Goal: Find specific page/section: Find specific page/section

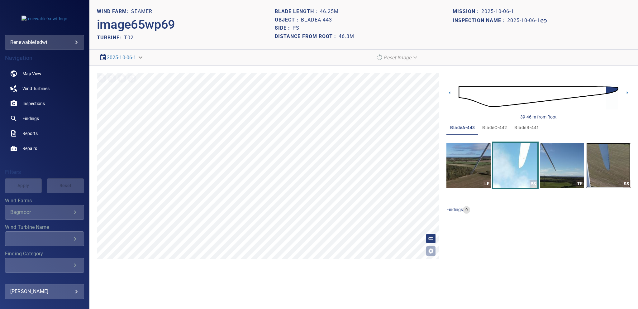
click at [617, 162] on img "button" at bounding box center [609, 165] width 44 height 45
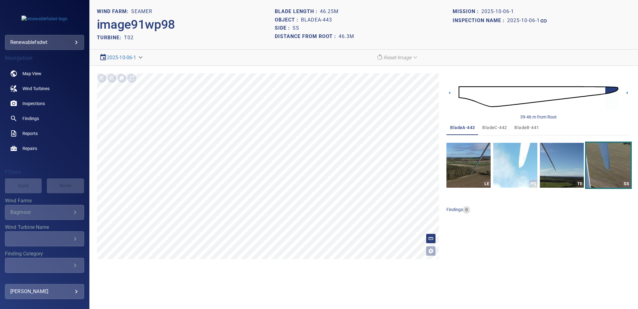
click at [527, 96] on img at bounding box center [539, 96] width 160 height 39
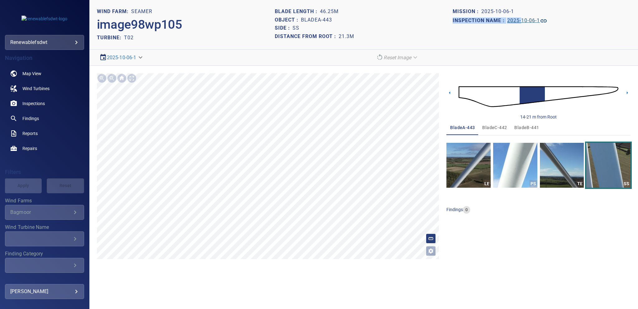
drag, startPoint x: 520, startPoint y: 13, endPoint x: 523, endPoint y: 22, distance: 9.0
click at [523, 17] on section "Mission : 2025-10-06-1 Inspection name : 2025-10-06-1" at bounding box center [542, 24] width 178 height 34
click at [525, 22] on h1 "2025-10-06-1" at bounding box center [524, 21] width 33 height 6
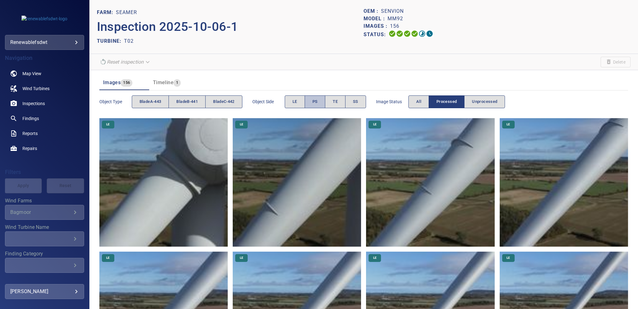
click at [318, 99] on span "PS" at bounding box center [315, 101] width 5 height 7
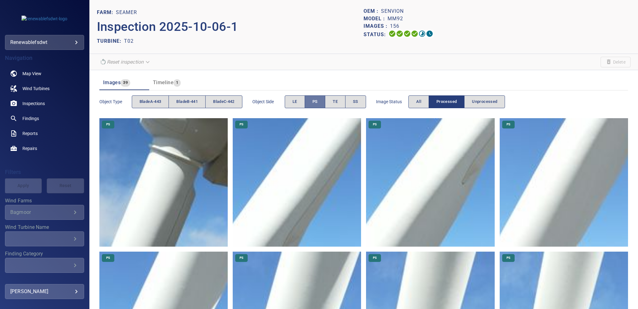
click at [318, 101] on span "PS" at bounding box center [315, 101] width 5 height 7
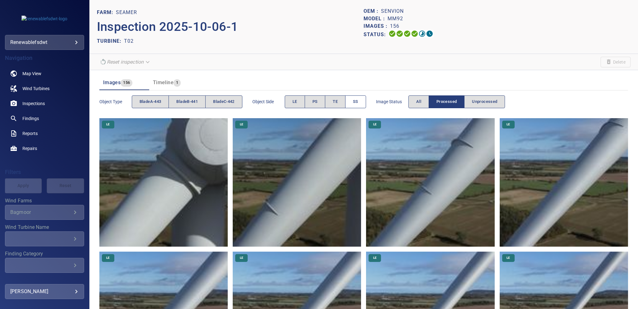
click at [354, 99] on button "SS" at bounding box center [355, 101] width 21 height 13
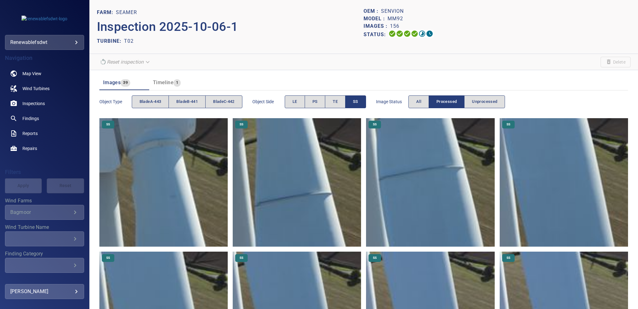
scroll to position [79, 0]
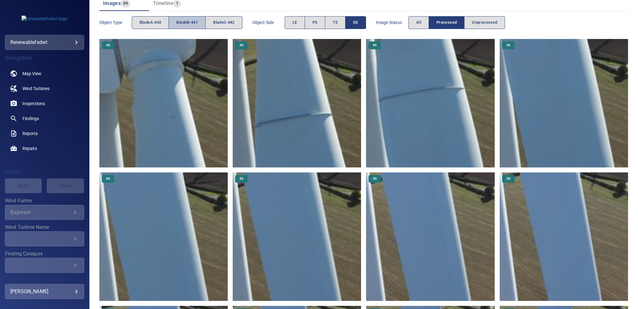
click at [200, 22] on button "bladeB-441" at bounding box center [187, 22] width 37 height 13
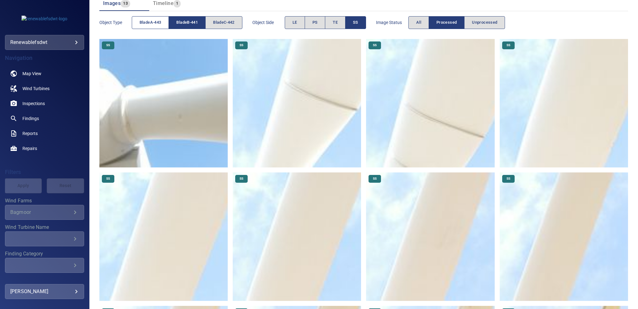
click at [155, 22] on span "bladeA-443" at bounding box center [151, 22] width 22 height 7
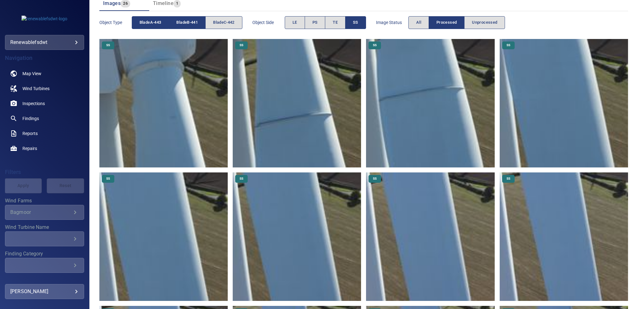
click at [195, 22] on span "bladeB-441" at bounding box center [187, 22] width 22 height 7
click at [307, 24] on button "PS" at bounding box center [315, 22] width 21 height 13
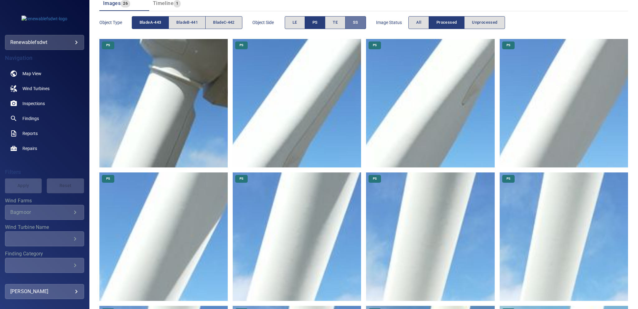
click at [359, 21] on span "SS" at bounding box center [355, 22] width 5 height 7
click at [128, 21] on span "Object type" at bounding box center [115, 22] width 32 height 6
click at [160, 19] on span "bladeA-443" at bounding box center [151, 22] width 22 height 7
click at [304, 23] on button "LE" at bounding box center [295, 22] width 20 height 13
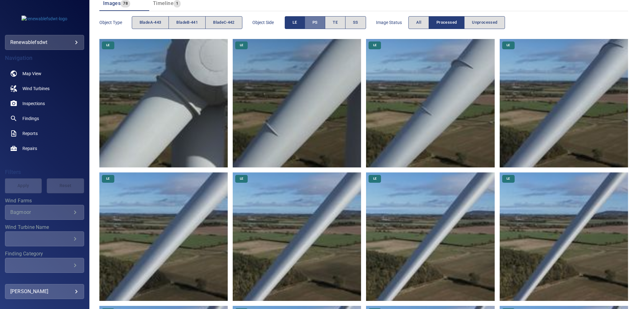
click at [312, 21] on button "PS" at bounding box center [315, 22] width 21 height 13
click at [189, 22] on span "bladeB-441" at bounding box center [187, 22] width 22 height 7
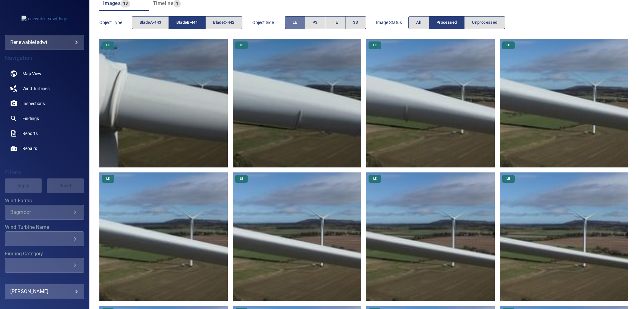
click at [297, 25] on span "LE" at bounding box center [295, 22] width 5 height 7
click at [186, 17] on button "bladeB-441" at bounding box center [187, 22] width 37 height 13
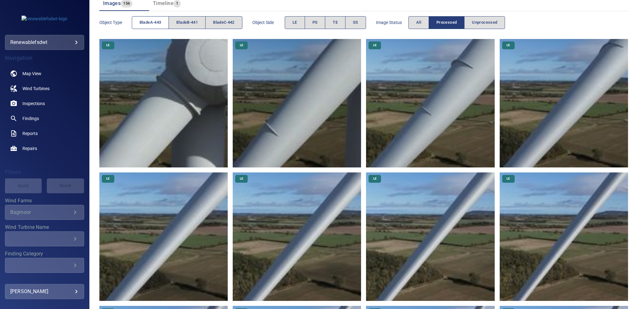
click at [154, 19] on span "bladeA-443" at bounding box center [151, 22] width 22 height 7
click at [161, 19] on span "bladeA-443" at bounding box center [151, 22] width 22 height 7
click at [186, 20] on span "bladeB-441" at bounding box center [187, 22] width 22 height 7
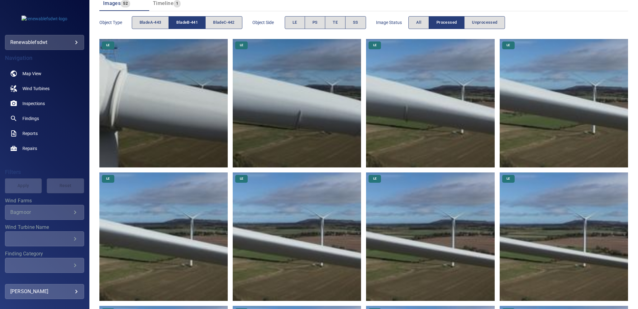
click at [186, 20] on span "bladeB-441" at bounding box center [187, 22] width 22 height 7
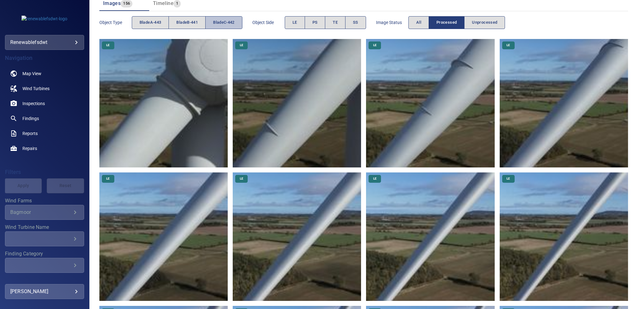
click at [228, 20] on span "bladeC-442" at bounding box center [224, 22] width 22 height 7
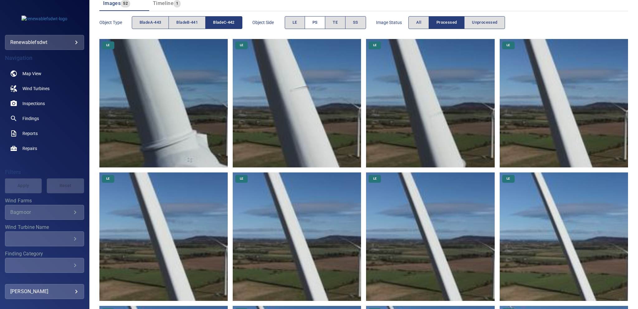
click at [316, 23] on span "PS" at bounding box center [315, 22] width 5 height 7
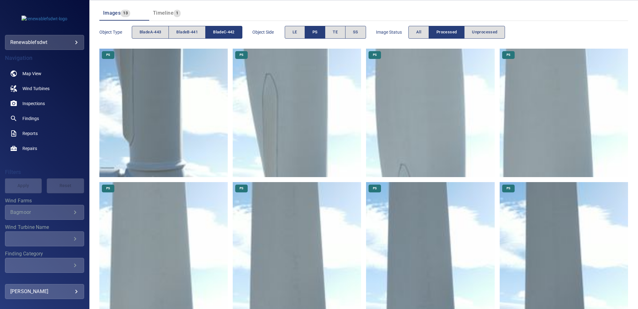
scroll to position [65, 0]
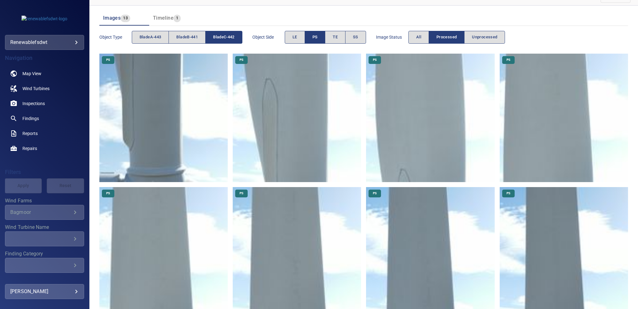
click at [269, 90] on img at bounding box center [297, 118] width 128 height 128
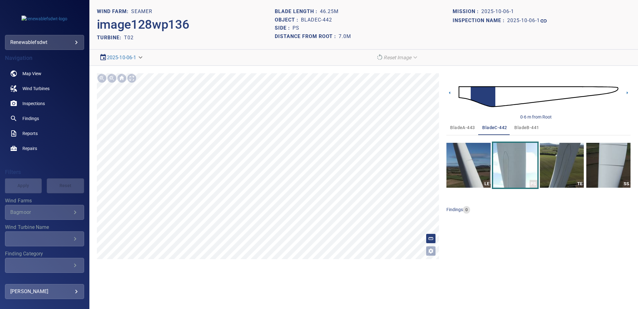
click at [533, 12] on div "Mission : 2025-10-06-1" at bounding box center [542, 11] width 178 height 8
click at [520, 21] on h1 "2025-10-06-1" at bounding box center [524, 21] width 33 height 6
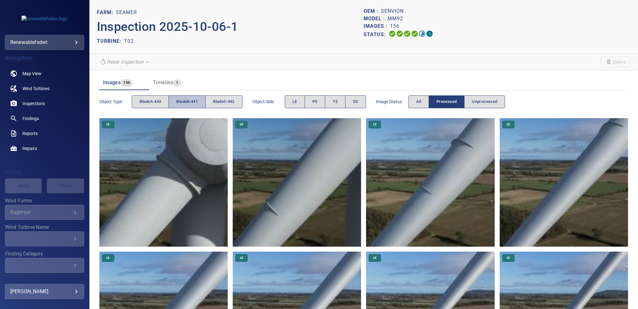
click at [182, 103] on span "bladeB-441" at bounding box center [187, 101] width 22 height 7
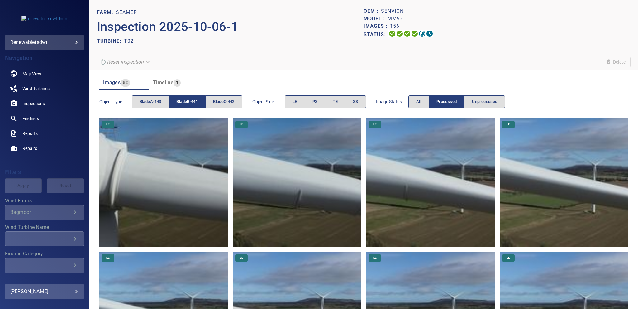
click at [195, 98] on span "bladeB-441" at bounding box center [187, 101] width 22 height 7
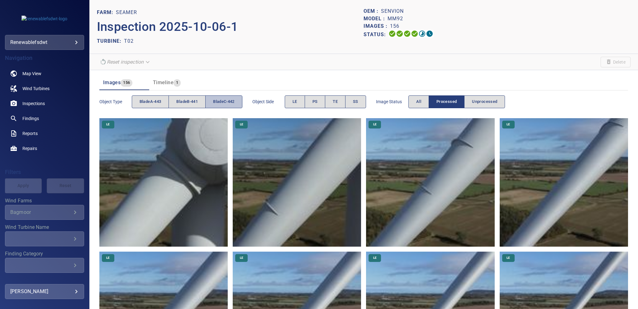
click at [218, 104] on span "bladeC-442" at bounding box center [224, 101] width 22 height 7
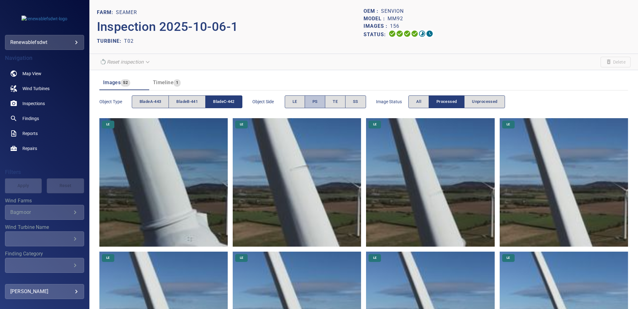
click at [316, 103] on span "PS" at bounding box center [315, 101] width 5 height 7
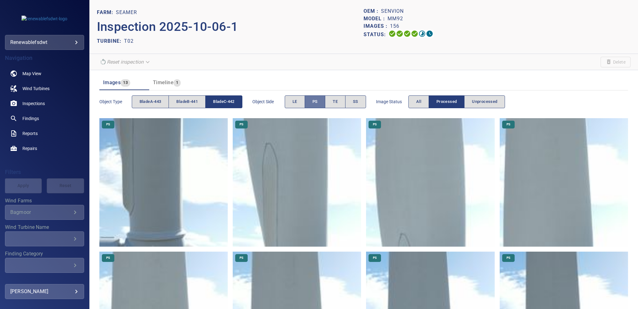
click at [314, 102] on button "PS" at bounding box center [315, 101] width 21 height 13
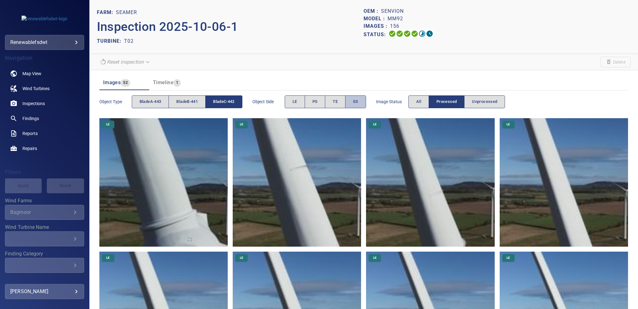
click at [359, 99] on span "SS" at bounding box center [355, 101] width 5 height 7
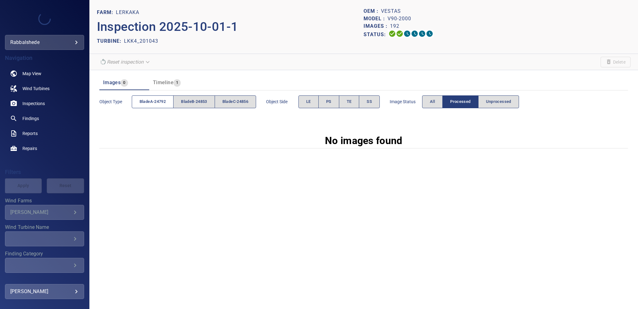
click at [144, 101] on span "bladeA-24792" at bounding box center [153, 101] width 26 height 7
click at [429, 100] on button "All" at bounding box center [432, 101] width 21 height 13
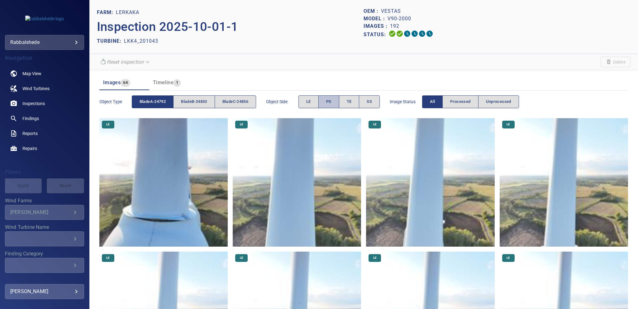
click at [332, 101] on span "PS" at bounding box center [328, 101] width 5 height 7
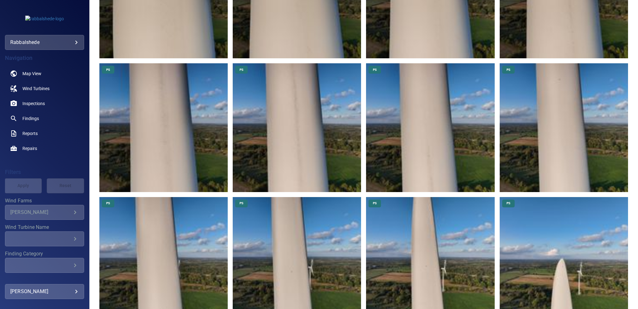
scroll to position [348, 0]
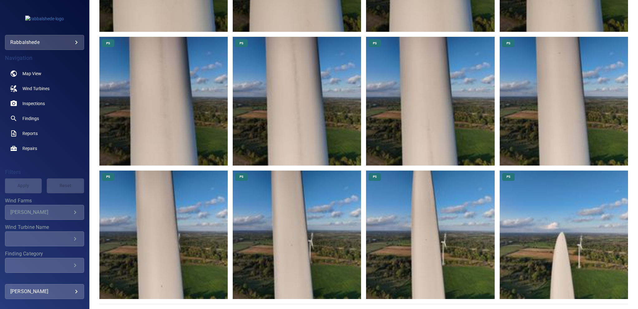
click at [543, 215] on img at bounding box center [564, 235] width 128 height 128
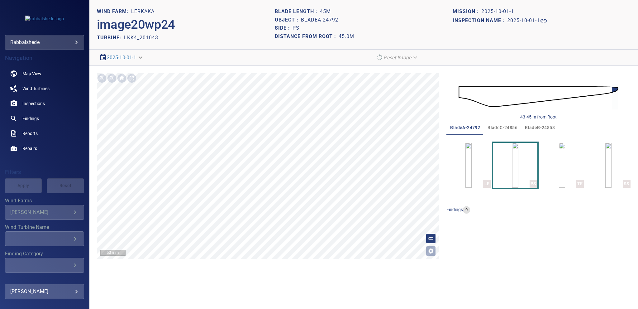
click at [582, 92] on img at bounding box center [539, 96] width 160 height 39
click at [591, 92] on img at bounding box center [539, 96] width 160 height 39
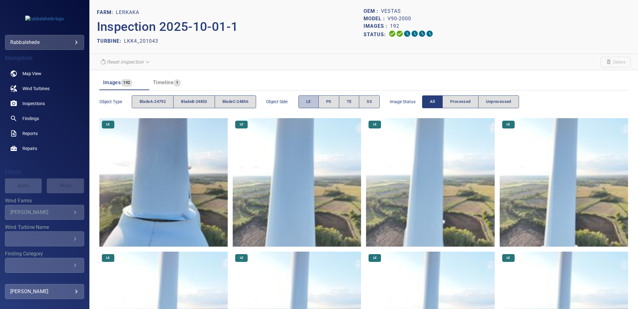
click at [310, 97] on button "LE" at bounding box center [309, 101] width 20 height 13
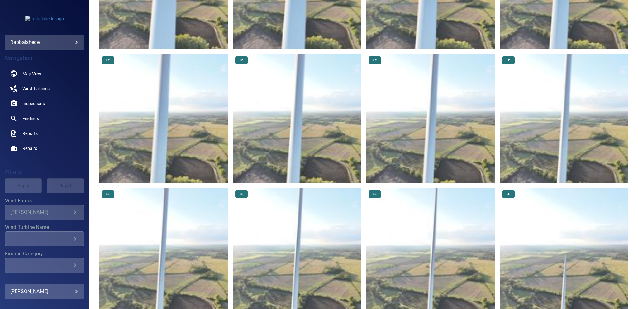
scroll to position [416, 0]
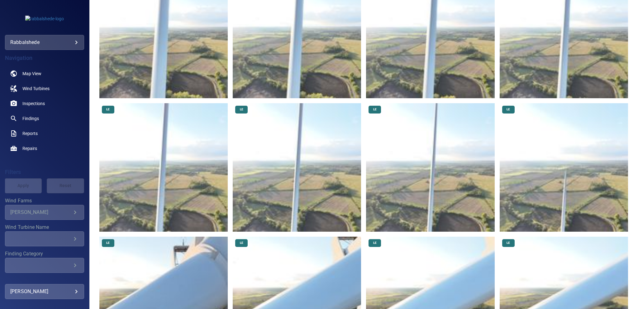
click at [418, 149] on img at bounding box center [430, 167] width 128 height 128
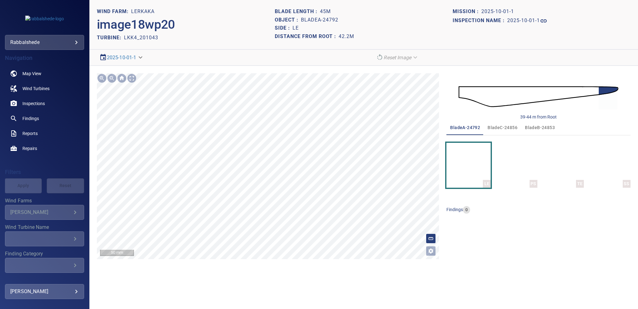
click at [291, 309] on html "**********" at bounding box center [319, 154] width 638 height 309
click at [309, 271] on section "**********" at bounding box center [363, 154] width 549 height 309
click at [312, 309] on html "**********" at bounding box center [319, 154] width 638 height 309
